Goal: Find specific page/section: Find specific page/section

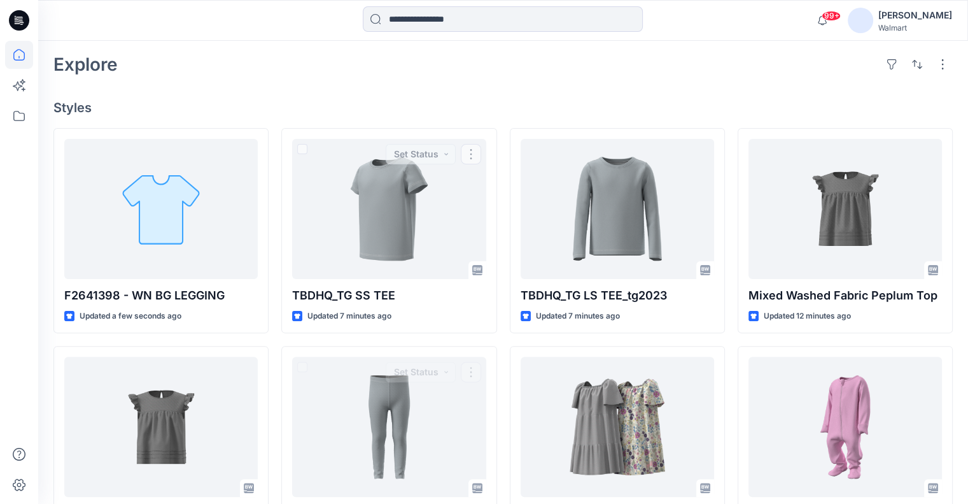
scroll to position [191, 0]
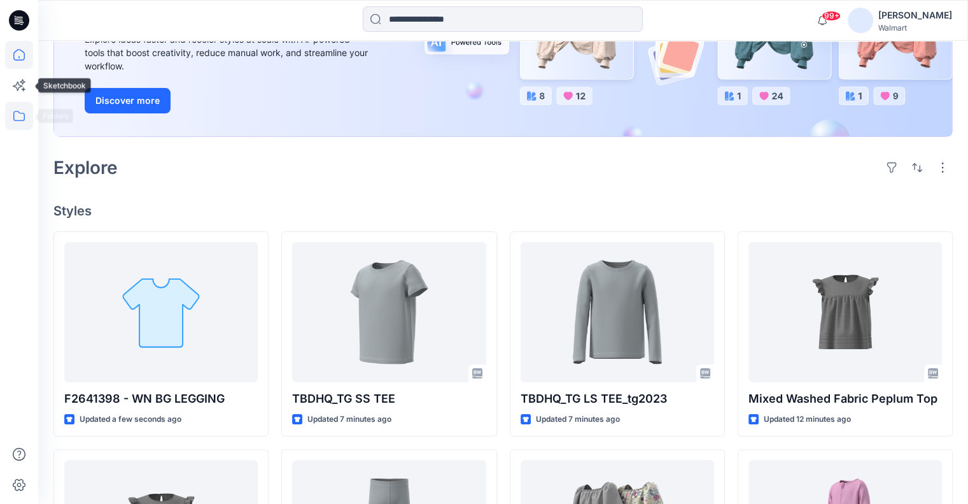
click at [18, 118] on icon at bounding box center [19, 116] width 28 height 28
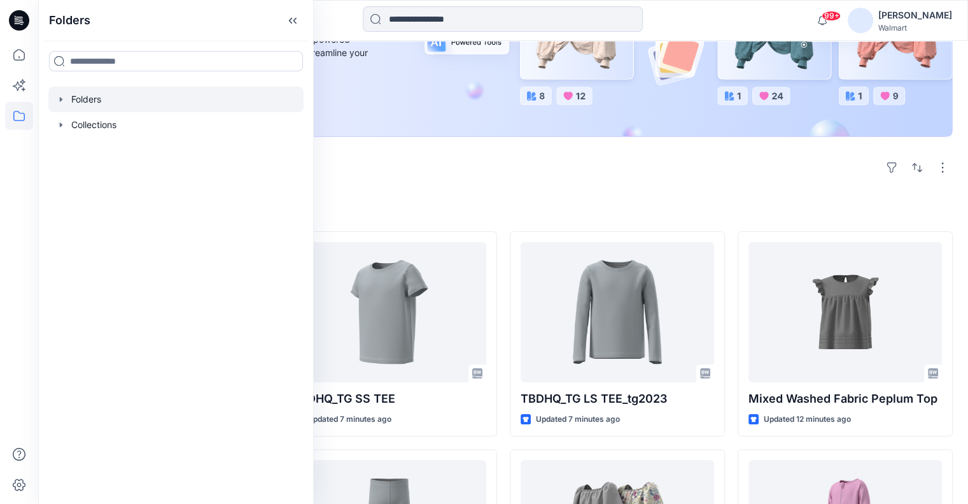
click at [62, 98] on icon "button" at bounding box center [61, 99] width 10 height 10
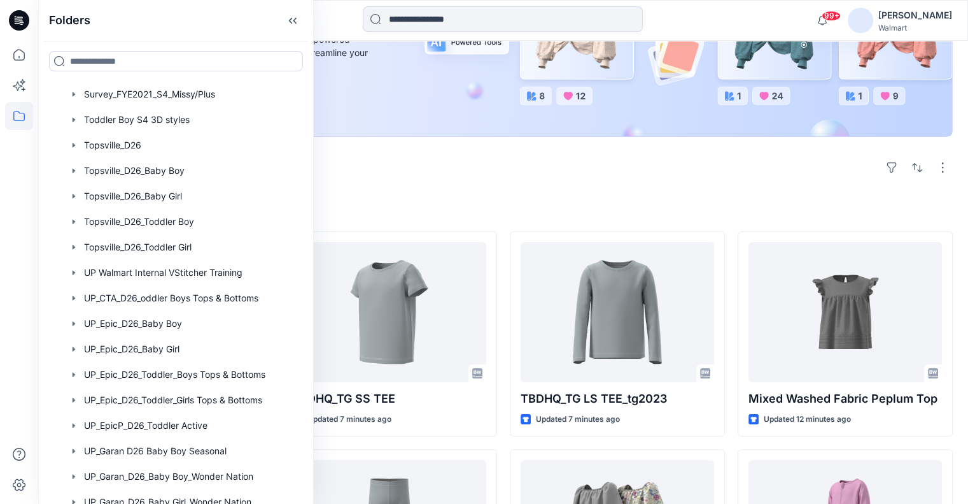
scroll to position [1622, 0]
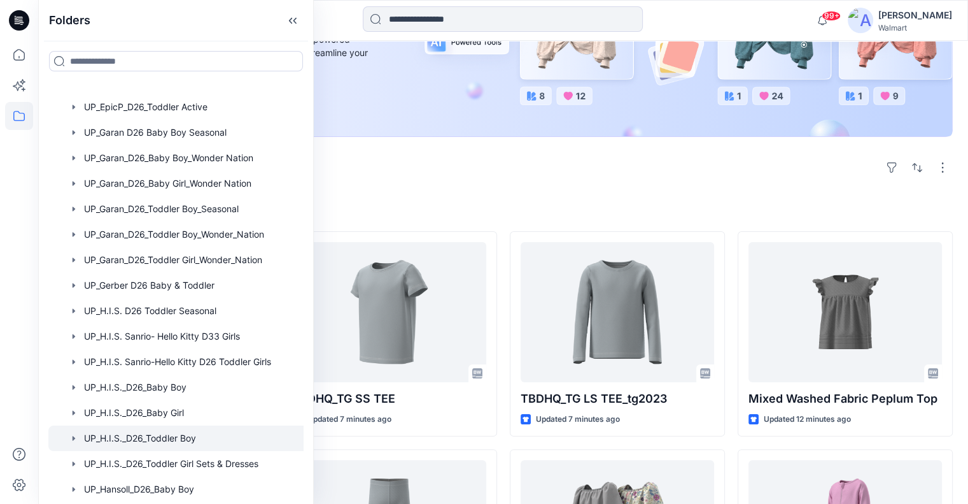
click at [131, 435] on div at bounding box center [188, 437] width 281 height 25
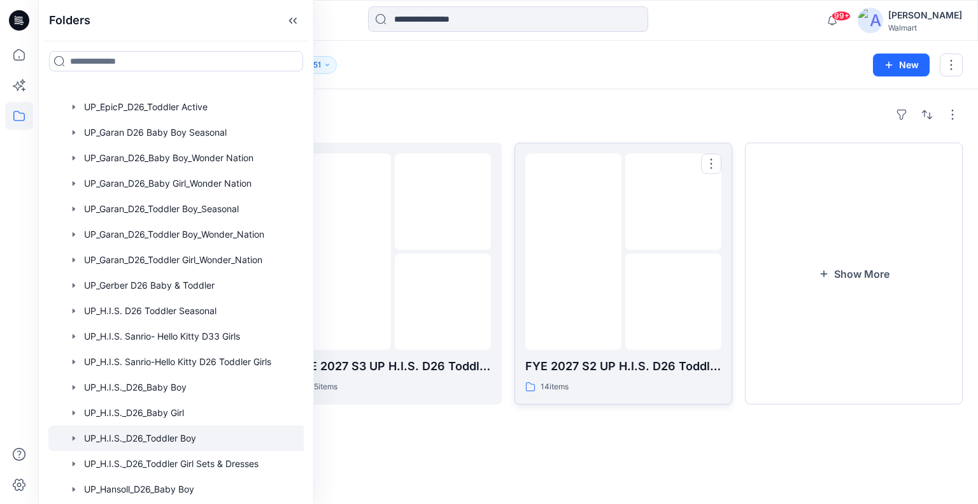
click at [606, 318] on div at bounding box center [573, 251] width 96 height 196
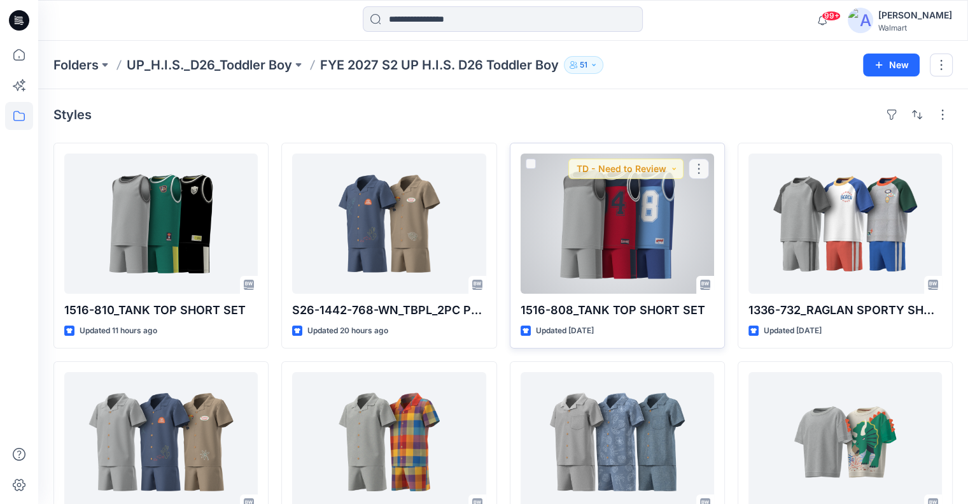
click at [598, 257] on div at bounding box center [618, 223] width 194 height 140
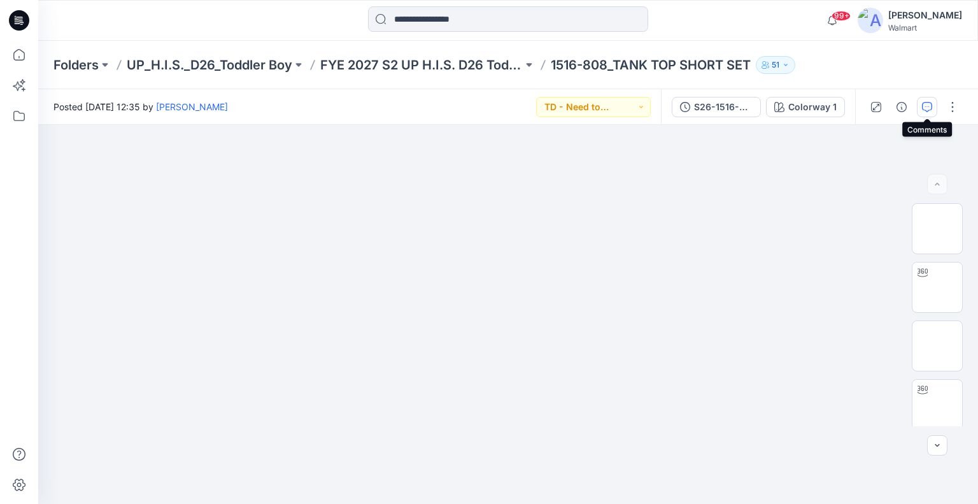
click at [926, 105] on icon "button" at bounding box center [927, 107] width 10 height 10
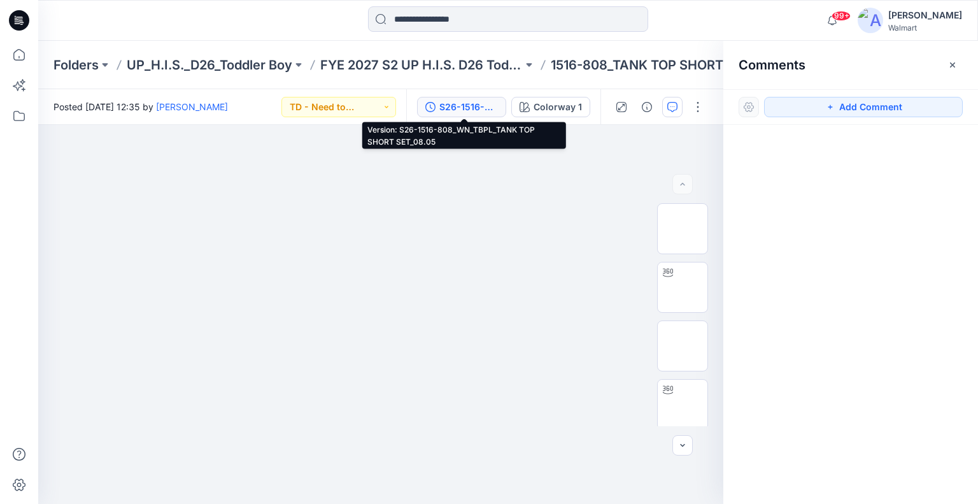
click at [479, 108] on div "S26-1516-808_WN_TBPL_TANK TOP SHORT SET_08.05" at bounding box center [468, 107] width 59 height 14
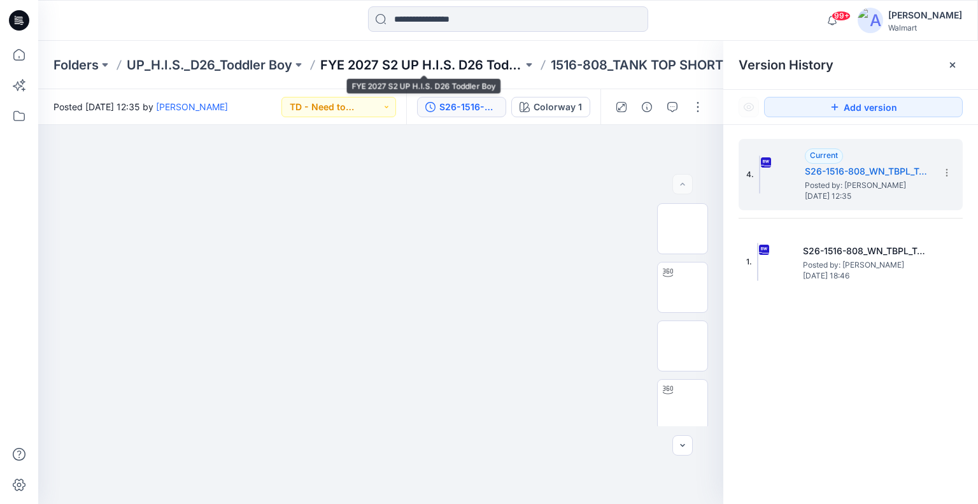
click at [474, 62] on p "FYE 2027 S2 UP H.I.S. D26 Toddler Boy" at bounding box center [421, 65] width 202 height 18
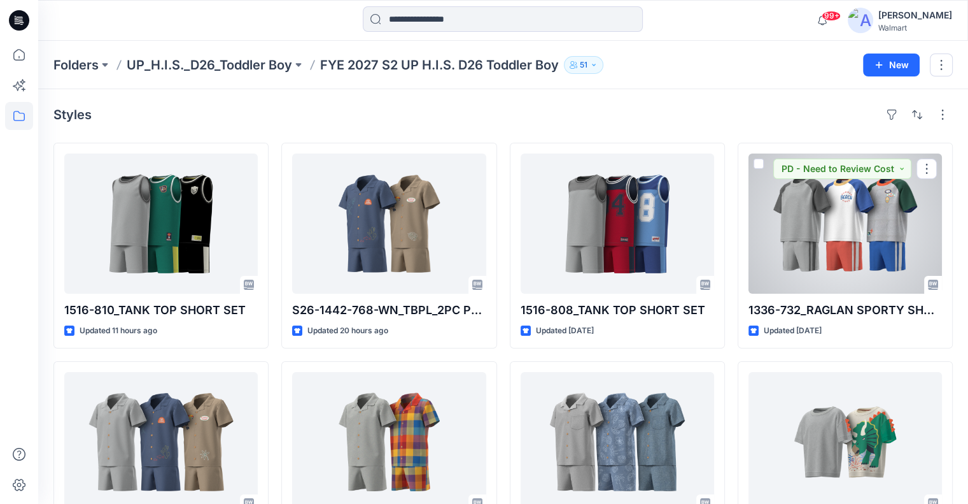
click at [877, 262] on div at bounding box center [846, 223] width 194 height 140
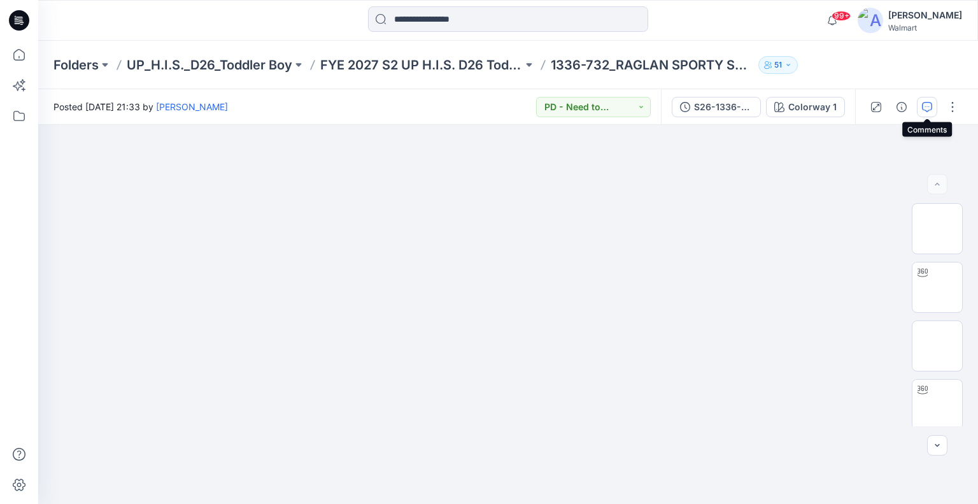
click at [929, 106] on icon "button" at bounding box center [927, 107] width 10 height 10
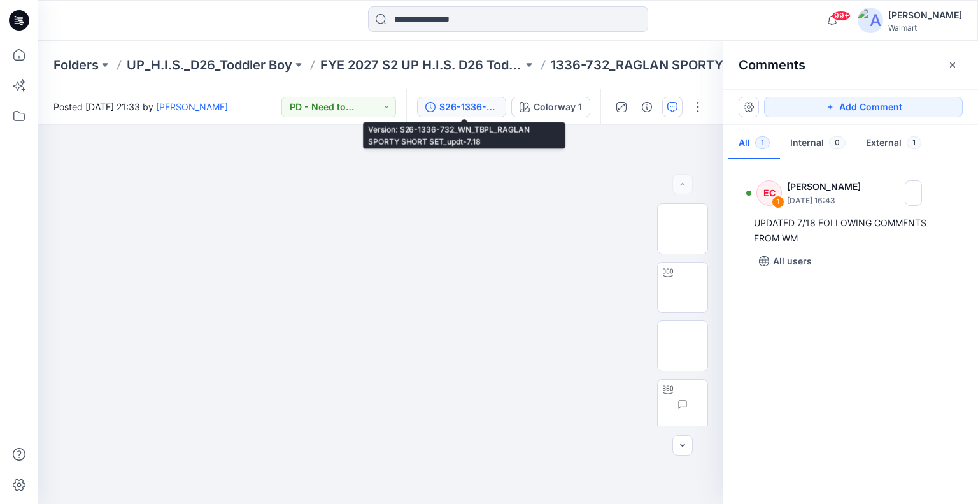
click at [463, 116] on button "S26-1336-732_WN_TBPL_RAGLAN SPORTY SHORT SET_updt-7.18" at bounding box center [461, 107] width 89 height 20
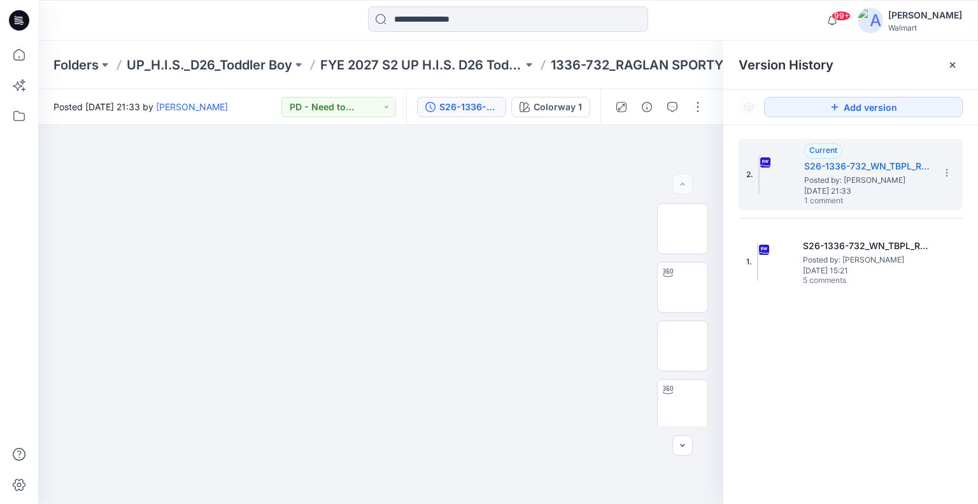
click at [473, 111] on div "S26-1336-732_WN_TBPL_RAGLAN SPORTY SHORT SET_updt-7.18" at bounding box center [468, 107] width 59 height 14
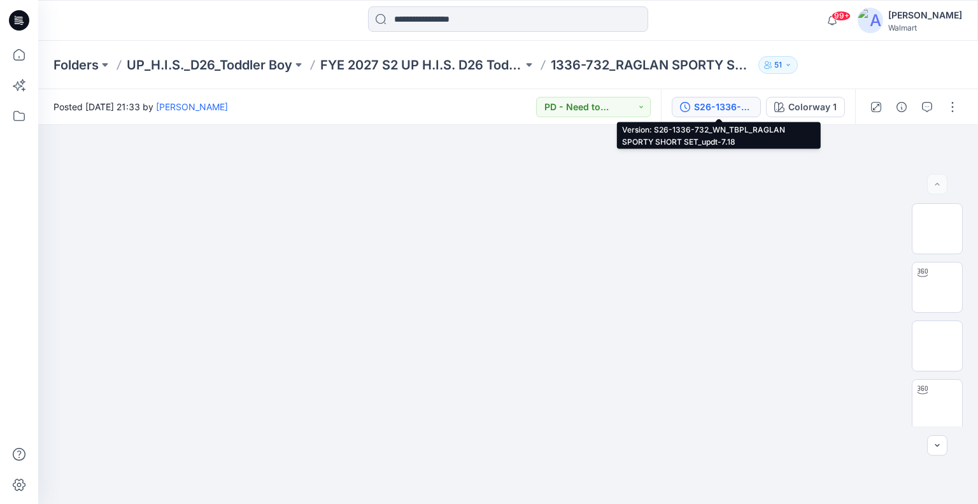
click at [745, 111] on div "S26-1336-732_WN_TBPL_RAGLAN SPORTY SHORT SET_updt-7.18" at bounding box center [723, 107] width 59 height 14
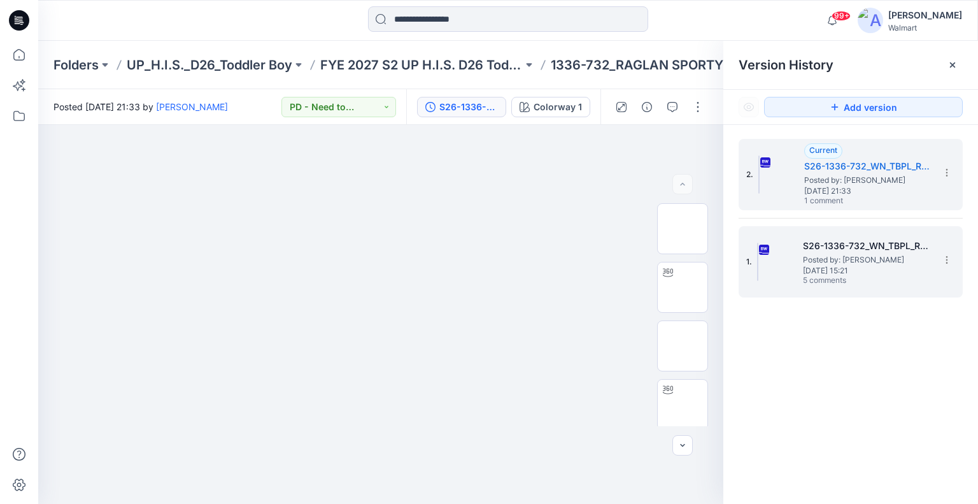
click at [870, 258] on span "Posted by: [PERSON_NAME]" at bounding box center [866, 259] width 127 height 13
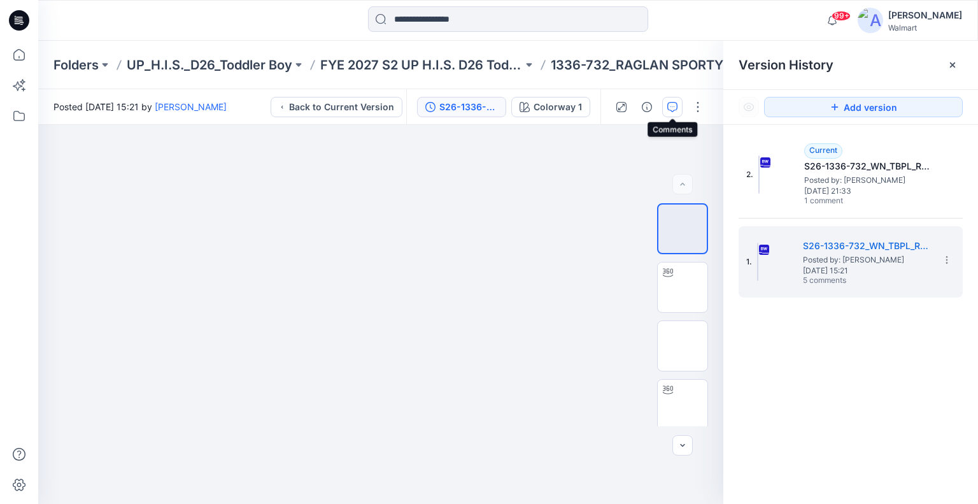
click at [670, 110] on icon "button" at bounding box center [672, 107] width 10 height 10
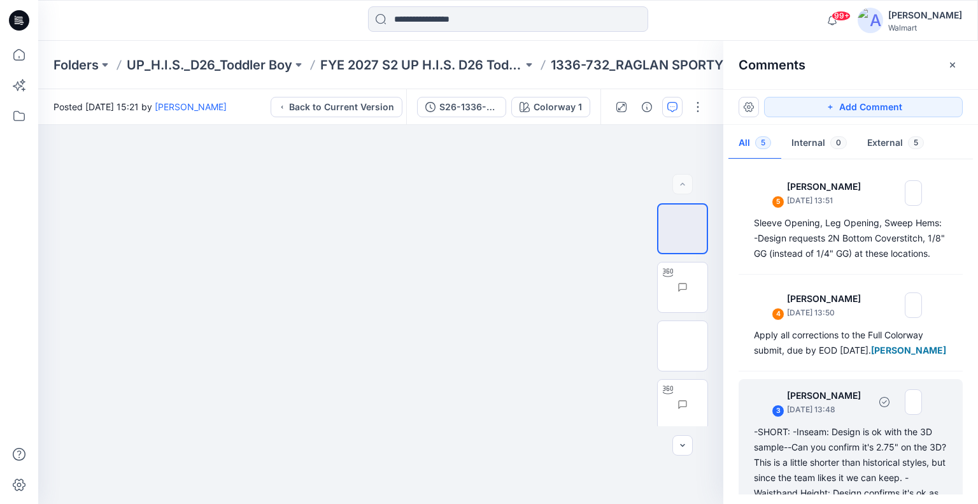
scroll to position [191, 0]
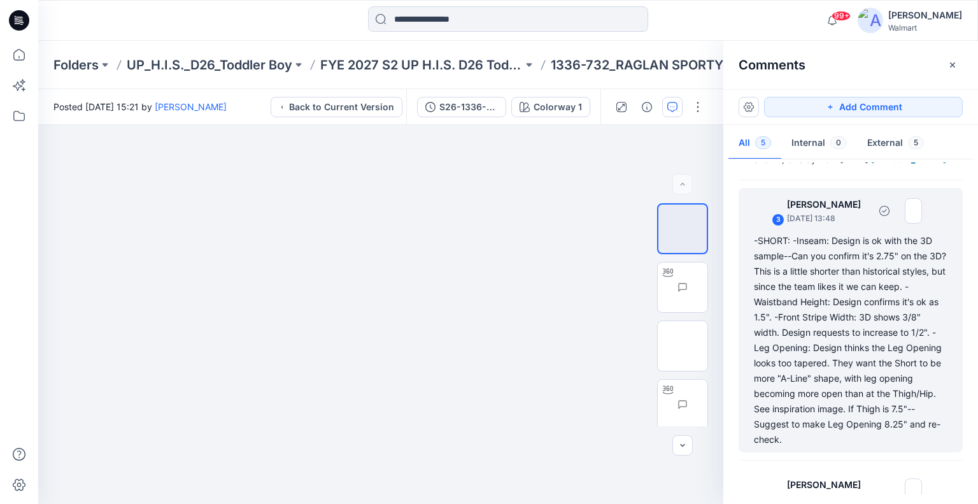
click at [869, 444] on div "-SHORT: -Inseam: Design is ok with the 3D sample--Can you confirm it's 2.75" on…" at bounding box center [851, 340] width 194 height 214
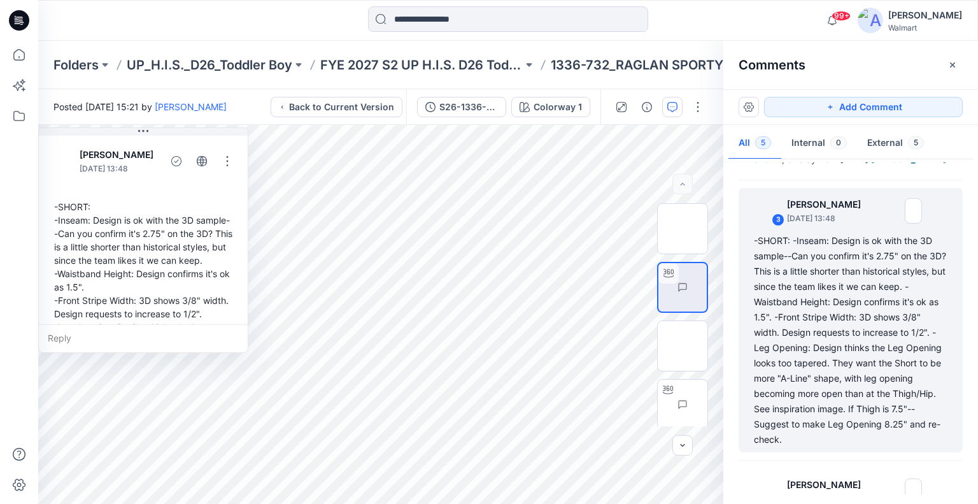
drag, startPoint x: 187, startPoint y: 189, endPoint x: 178, endPoint y: 118, distance: 71.2
click at [187, 88] on div "Folders UP_H.I.S._D26_Toddler Boy FYE 2027 S2 UP H.I.S. D26 Toddler Boy 1336-73…" at bounding box center [508, 272] width 940 height 463
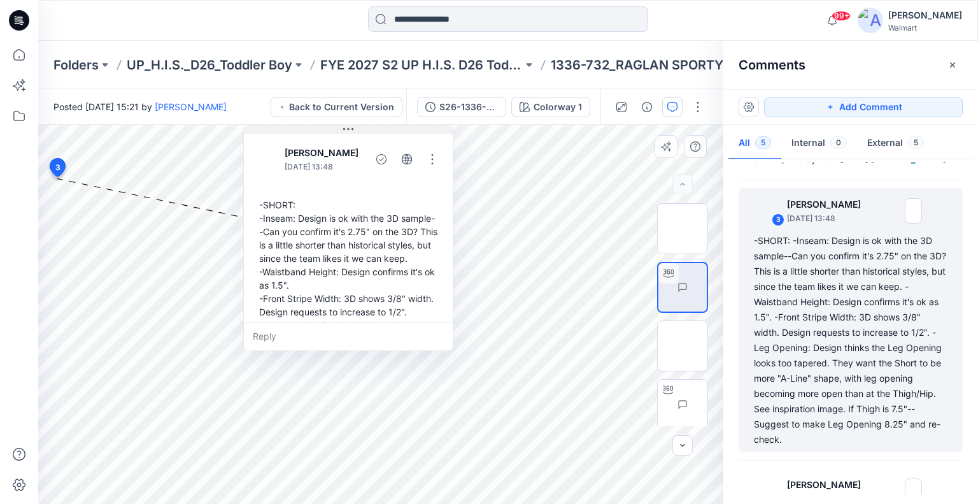
drag, startPoint x: 149, startPoint y: 129, endPoint x: 348, endPoint y: 130, distance: 198.6
click at [348, 130] on icon at bounding box center [348, 129] width 10 height 10
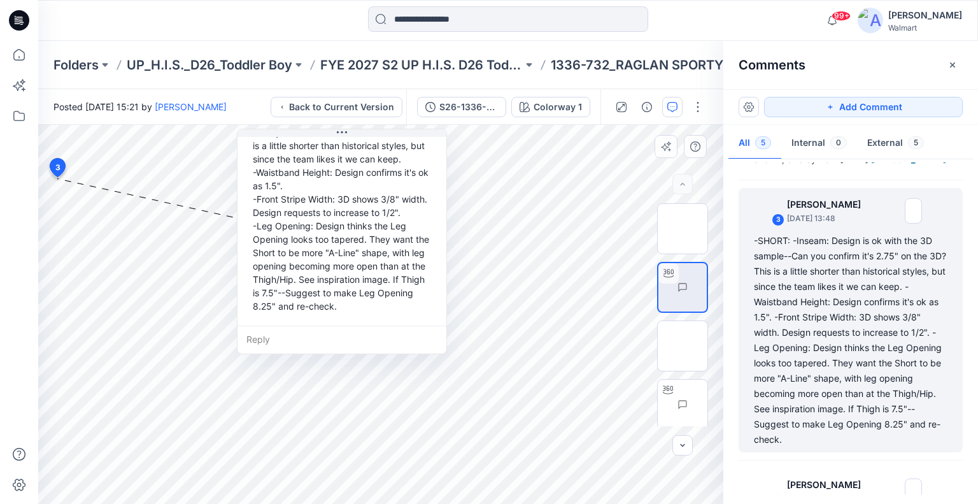
scroll to position [116, 0]
